Goal: Use online tool/utility: Use online tool/utility

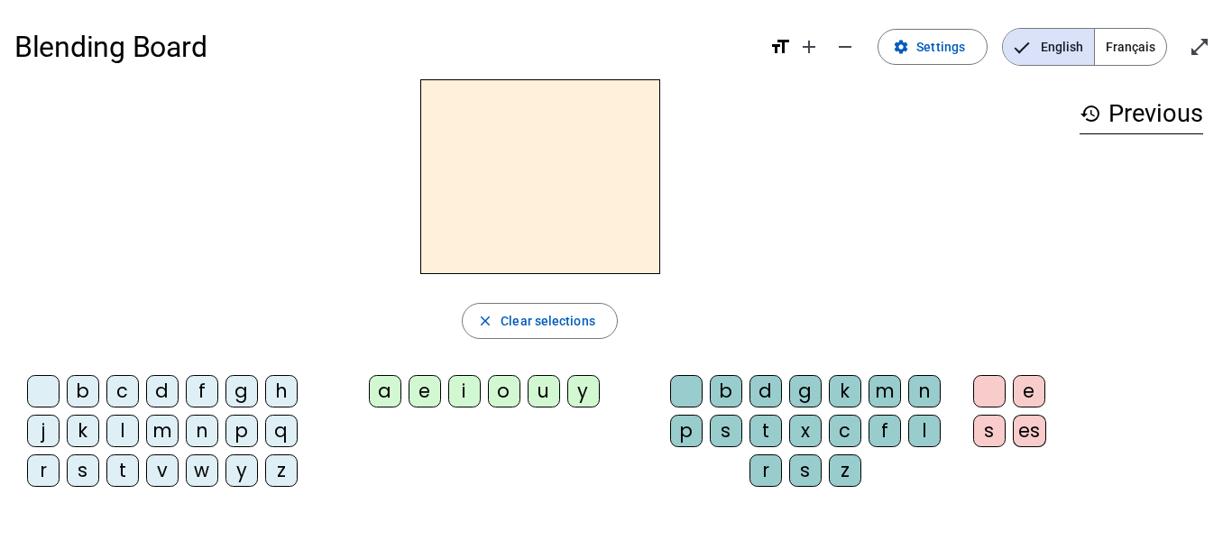
click at [1102, 41] on span "Français" at bounding box center [1130, 47] width 71 height 36
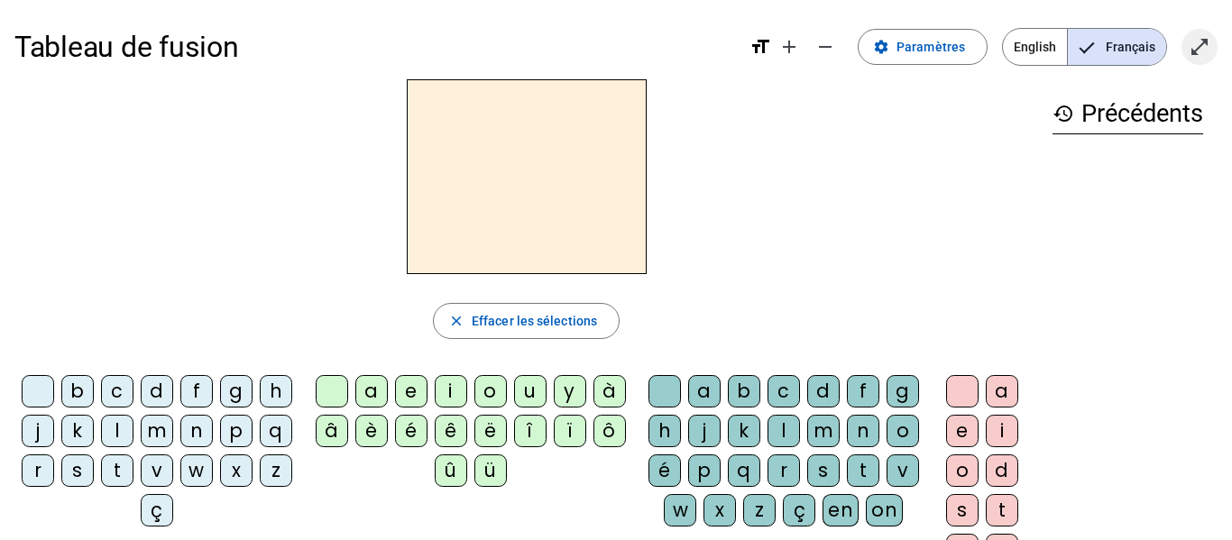
click at [1213, 49] on span "Entrer en plein écran" at bounding box center [1199, 46] width 43 height 43
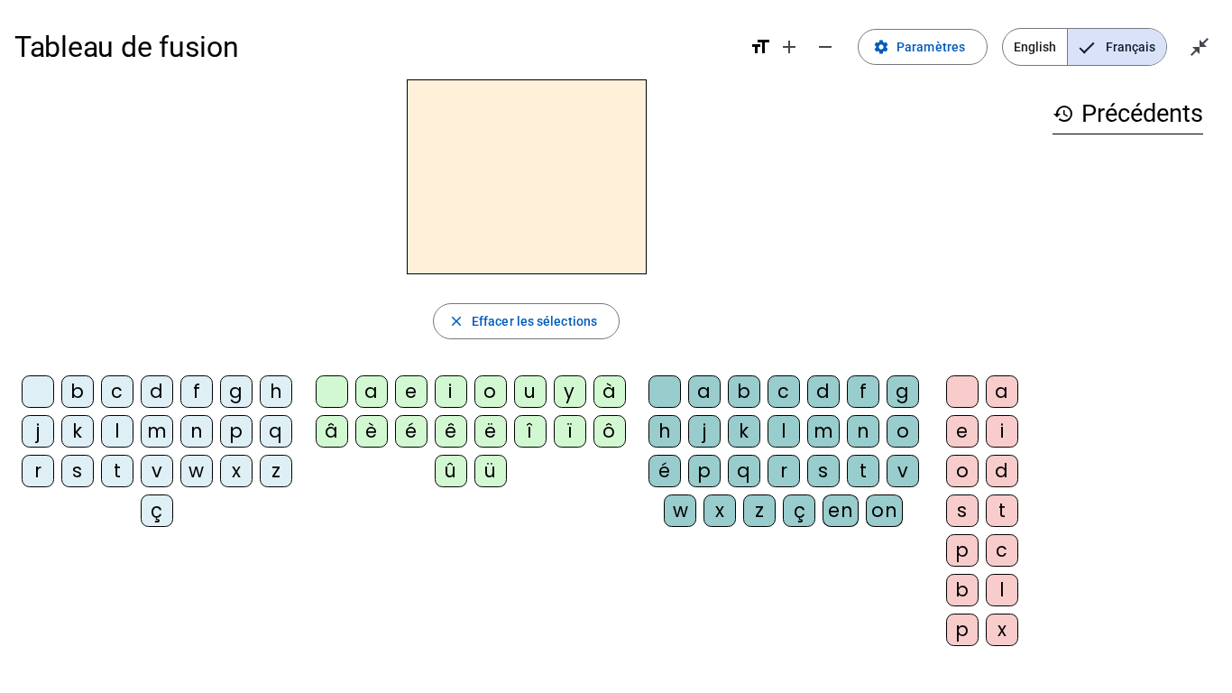
click at [133, 429] on div "l" at bounding box center [117, 431] width 32 height 32
click at [363, 389] on div "a" at bounding box center [371, 391] width 32 height 32
click at [337, 392] on div at bounding box center [332, 391] width 32 height 32
click at [400, 392] on div "e" at bounding box center [411, 391] width 32 height 32
click at [342, 389] on div at bounding box center [332, 391] width 32 height 32
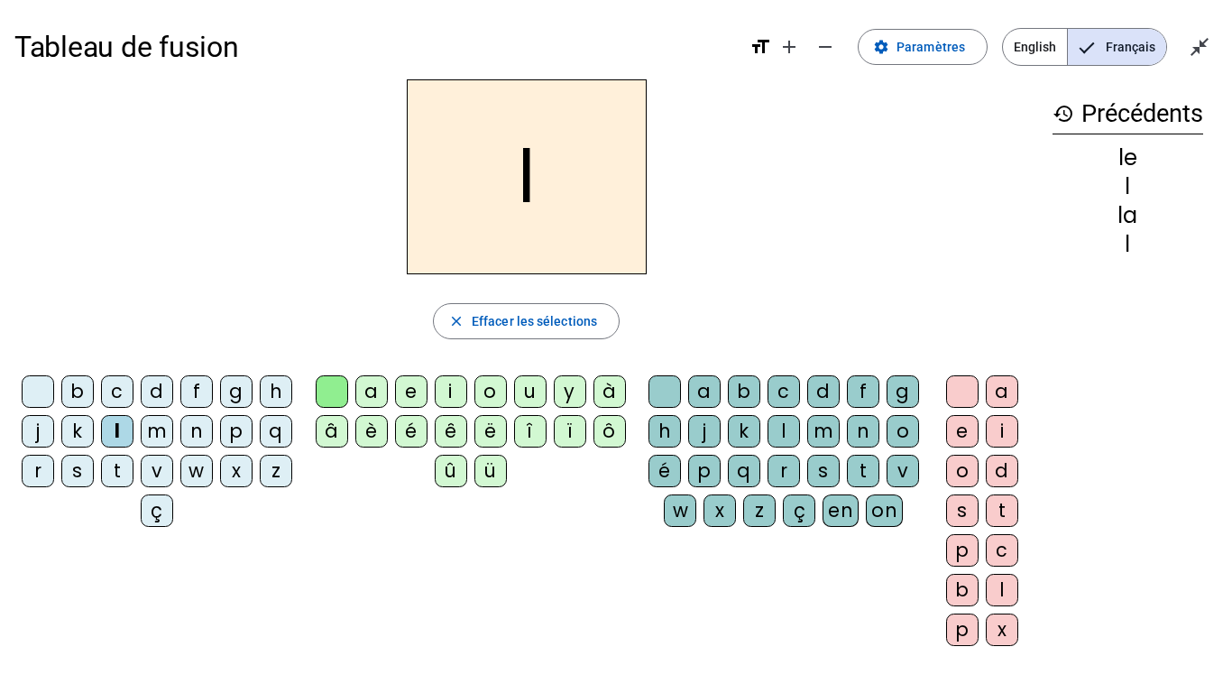
click at [516, 396] on div "u" at bounding box center [530, 391] width 32 height 32
click at [54, 394] on div at bounding box center [38, 391] width 32 height 32
click at [133, 465] on div "t" at bounding box center [117, 471] width 32 height 32
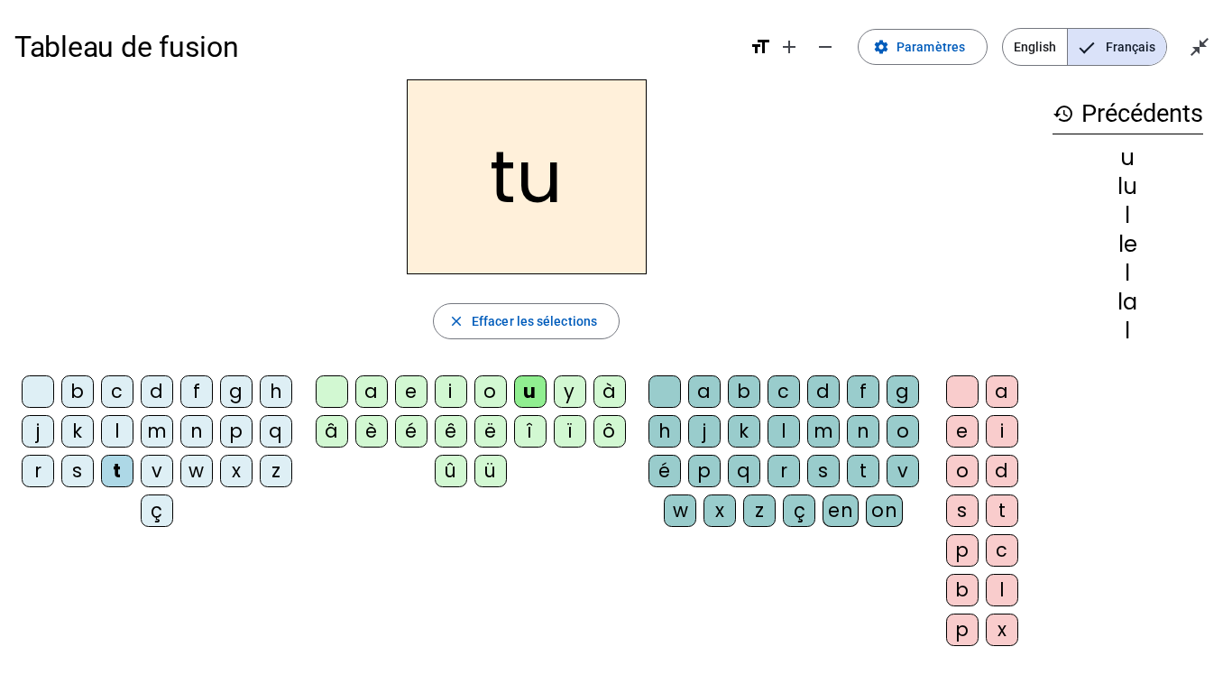
click at [326, 382] on div at bounding box center [332, 391] width 32 height 32
click at [409, 389] on div "e" at bounding box center [411, 391] width 32 height 32
click at [372, 387] on div "a" at bounding box center [371, 391] width 32 height 32
